Goal: Find specific page/section: Find specific page/section

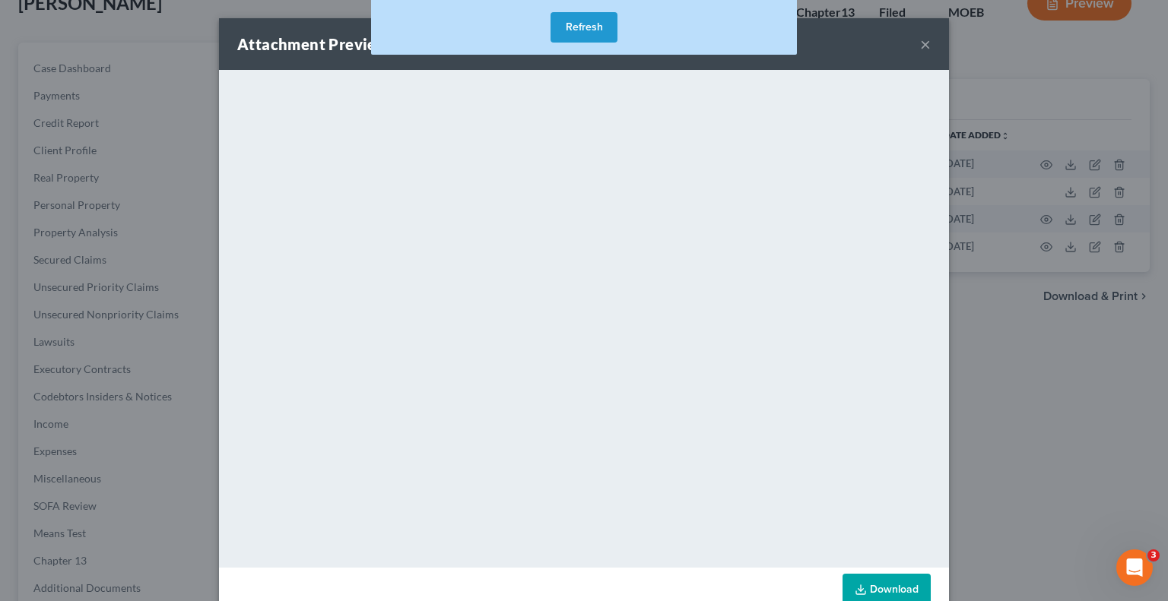
click at [955, 36] on div "Attachment Preview: Bankruptcy Petition (Filed) 10/12/2025 × <object ng-attr-da…" at bounding box center [584, 300] width 1168 height 601
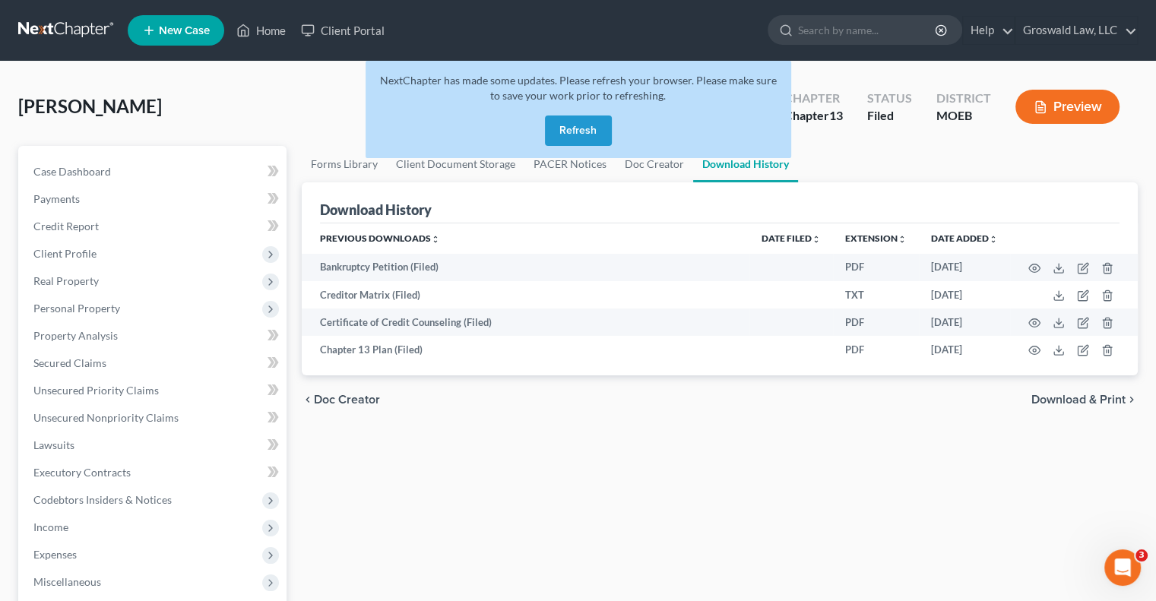
click at [62, 30] on link at bounding box center [66, 30] width 97 height 27
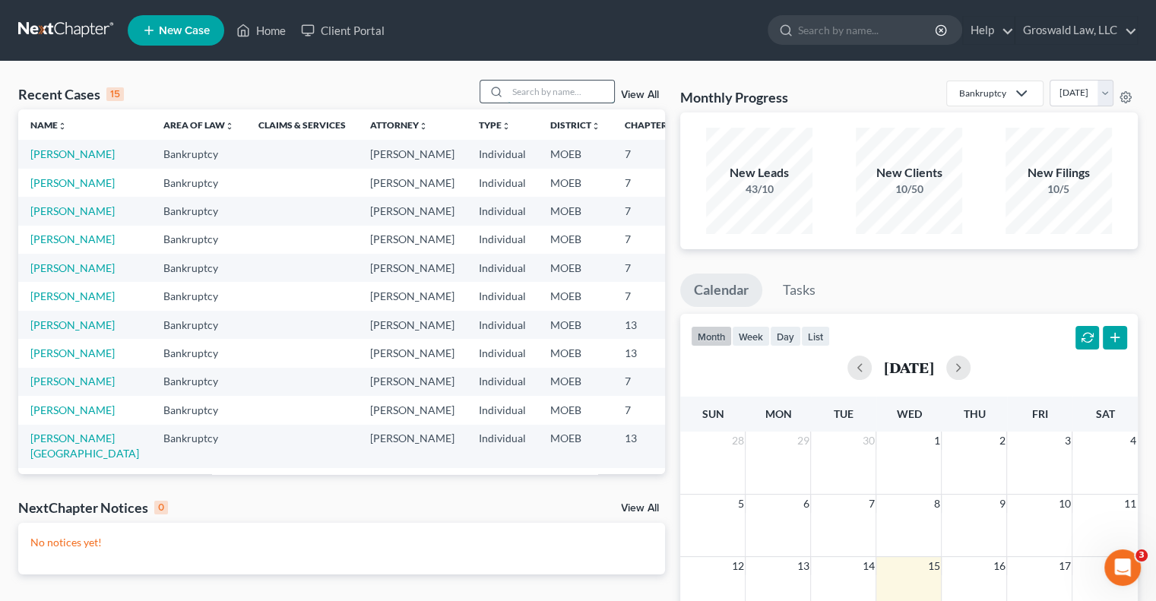
click at [554, 100] on input "search" at bounding box center [561, 92] width 106 height 22
type input "hooker"
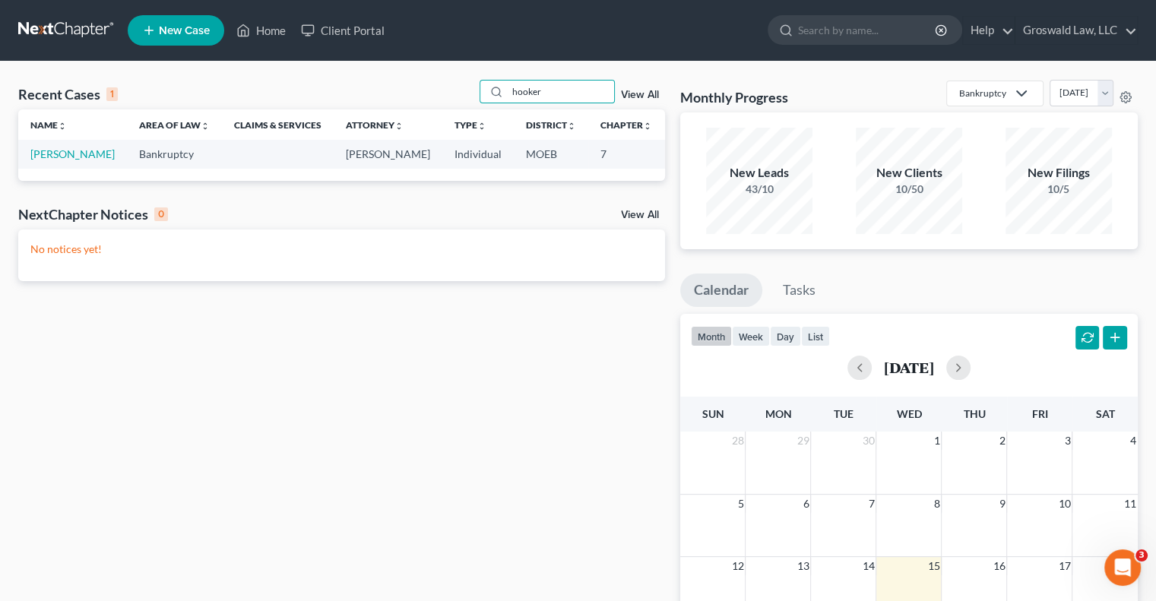
click at [24, 160] on td "[PERSON_NAME]" at bounding box center [72, 154] width 109 height 28
click at [61, 158] on link "[PERSON_NAME]" at bounding box center [72, 153] width 84 height 13
